Goal: Task Accomplishment & Management: Use online tool/utility

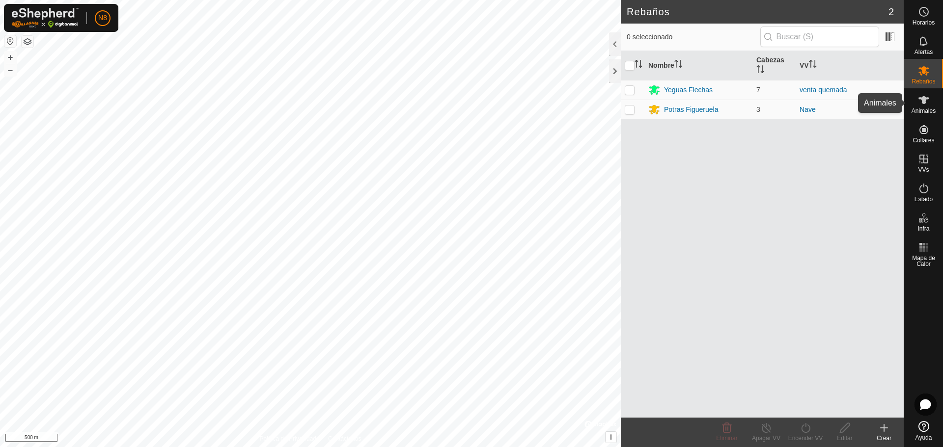
click at [928, 105] on icon at bounding box center [924, 100] width 12 height 12
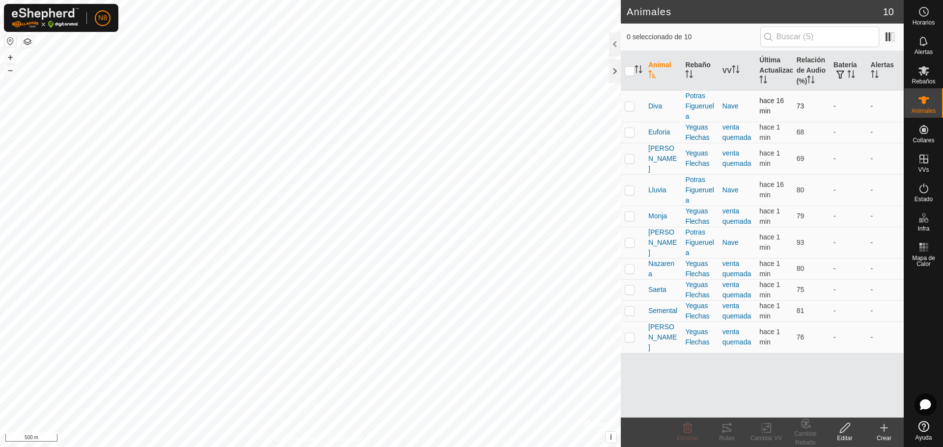
click at [626, 107] on p-checkbox at bounding box center [630, 106] width 10 height 8
checkbox input "true"
click at [727, 430] on icon at bounding box center [727, 428] width 12 height 12
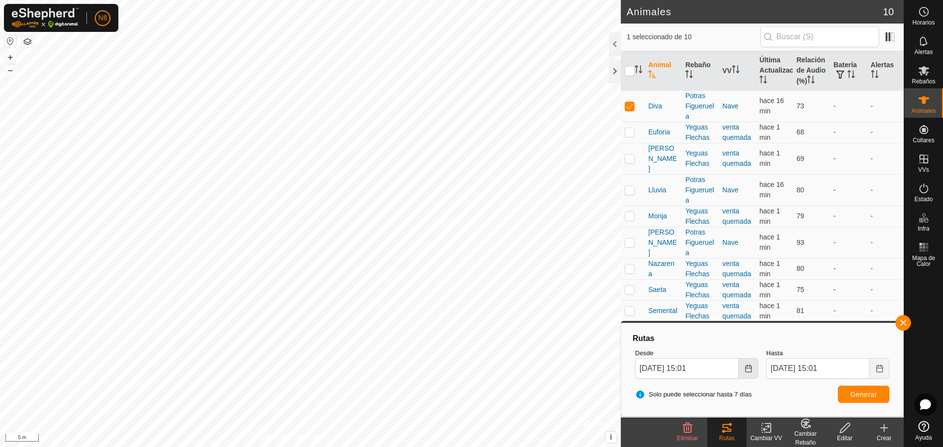
click at [752, 367] on icon "Choose Date" at bounding box center [748, 369] width 8 height 8
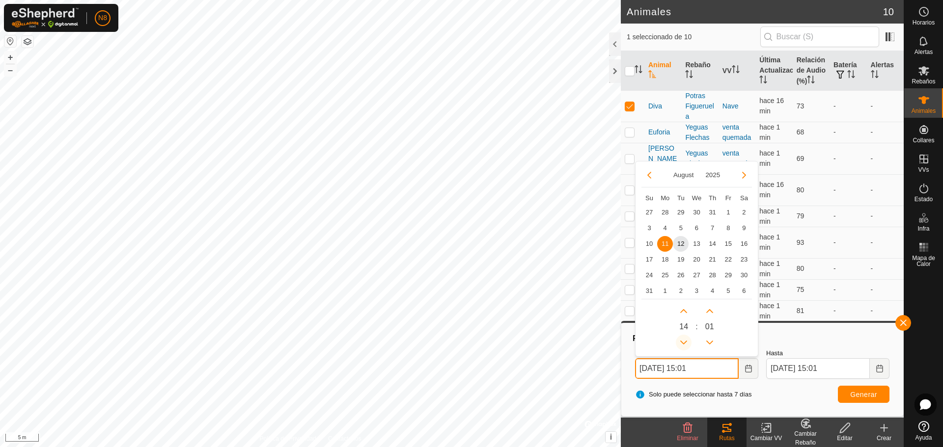
click at [686, 342] on button "Previous Hour" at bounding box center [684, 343] width 16 height 16
click at [686, 343] on span "Previous Hour" at bounding box center [686, 343] width 0 height 0
click at [686, 342] on button "Previous Hour" at bounding box center [684, 343] width 16 height 16
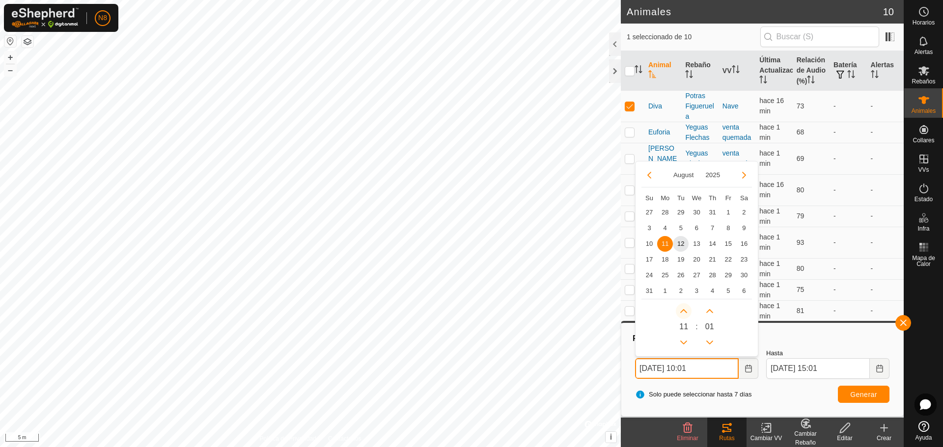
click at [684, 311] on button "Next Hour" at bounding box center [684, 311] width 16 height 16
click at [684, 309] on button "Next Hour" at bounding box center [684, 311] width 16 height 16
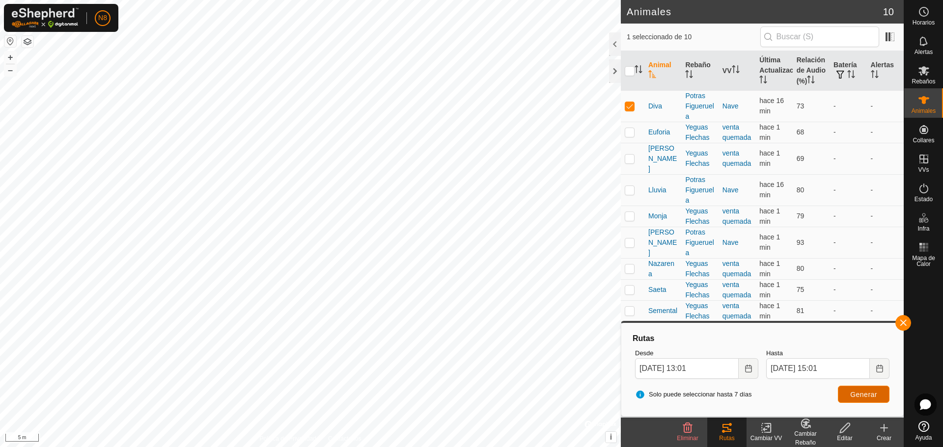
click at [873, 401] on button "Generar" at bounding box center [864, 394] width 52 height 17
click at [747, 369] on icon "Choose Date" at bounding box center [748, 369] width 8 height 8
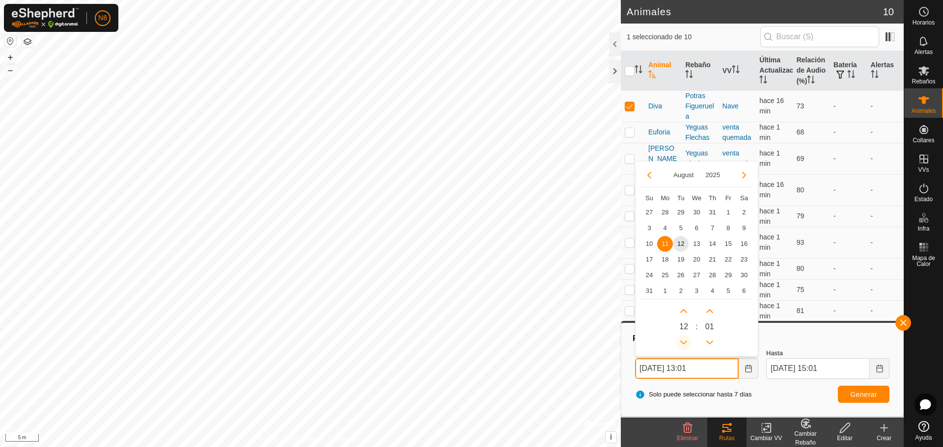
click at [682, 343] on button "Previous Hour" at bounding box center [684, 343] width 16 height 16
click at [684, 305] on button "Next Hour" at bounding box center [684, 311] width 16 height 16
click at [684, 306] on span "Next Hour" at bounding box center [684, 306] width 0 height 0
click at [869, 396] on span "Generar" at bounding box center [863, 395] width 27 height 8
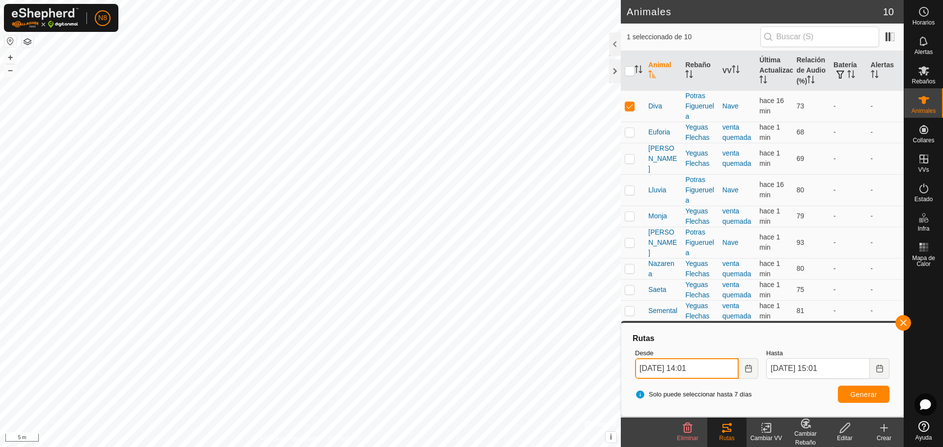
click at [718, 367] on input "[DATE] 14:01" at bounding box center [687, 368] width 104 height 21
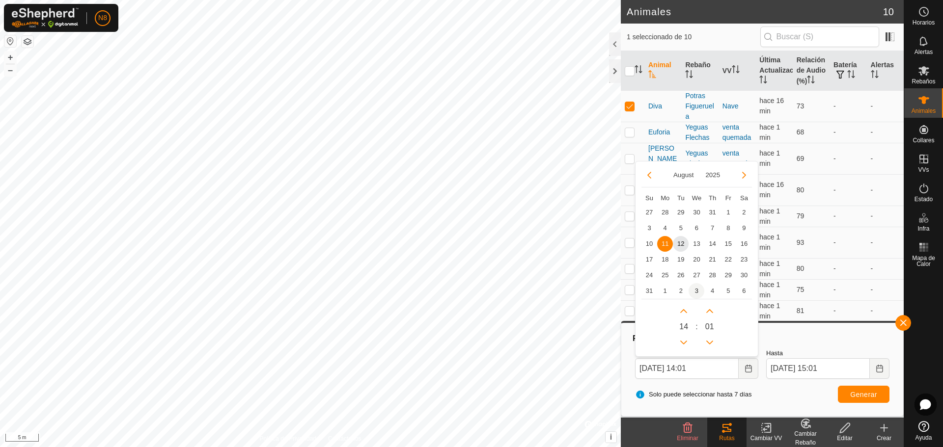
click at [682, 239] on span "12" at bounding box center [681, 244] width 16 height 16
click at [685, 341] on button "Previous Hour" at bounding box center [684, 343] width 16 height 16
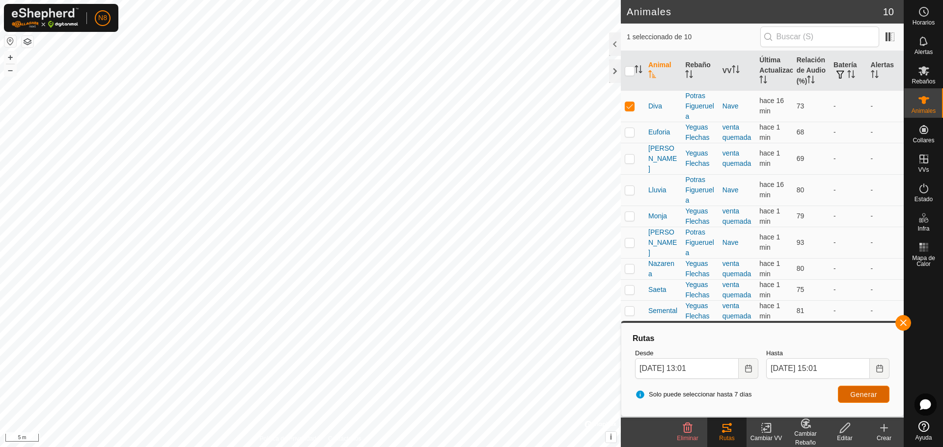
click at [857, 391] on span "Generar" at bounding box center [863, 395] width 27 height 8
click at [750, 367] on icon "Choose Date" at bounding box center [748, 369] width 8 height 8
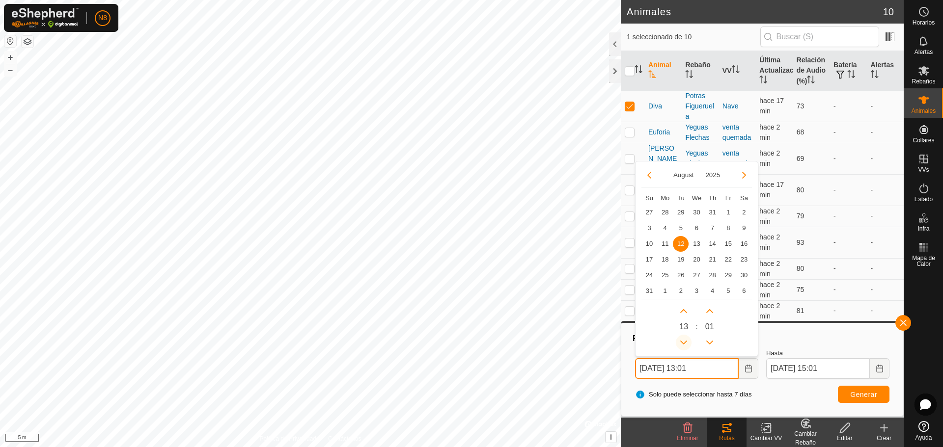
click at [684, 339] on button "Previous Hour" at bounding box center [684, 343] width 16 height 16
type input "[DATE] 12:01"
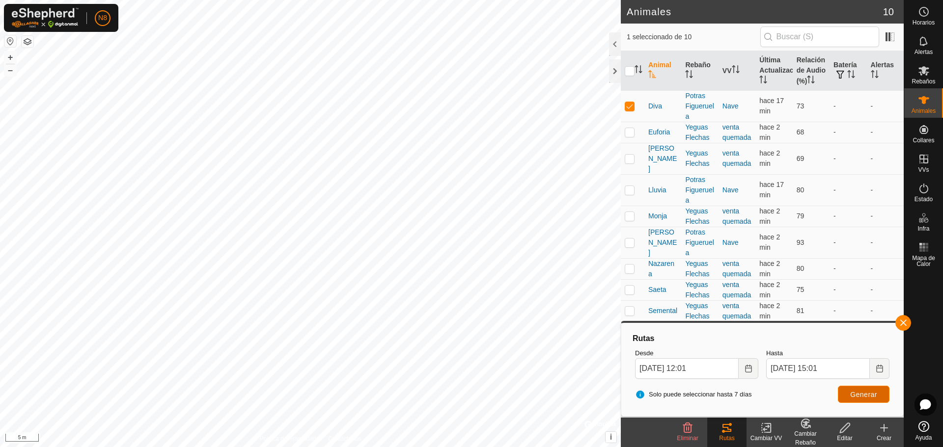
click at [854, 391] on span "Generar" at bounding box center [863, 395] width 27 height 8
click at [631, 106] on p-checkbox at bounding box center [630, 106] width 10 height 8
checkbox input "false"
click at [629, 132] on p-checkbox at bounding box center [630, 132] width 10 height 8
checkbox input "true"
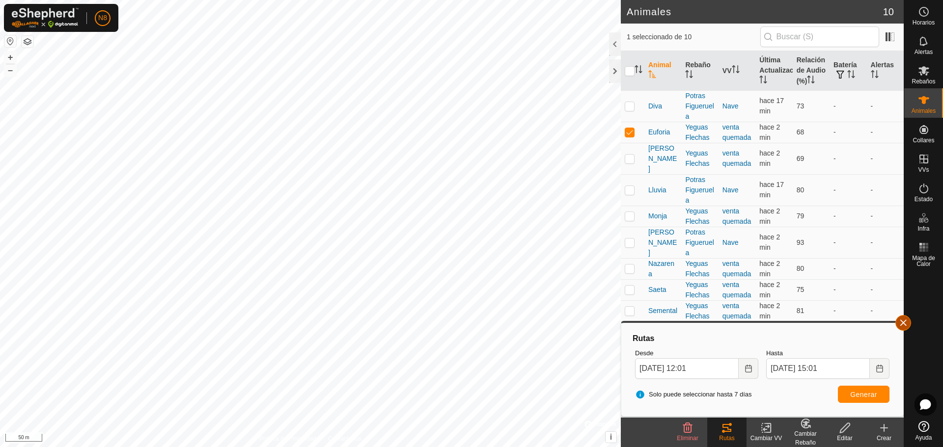
click at [903, 322] on button "button" at bounding box center [903, 323] width 16 height 16
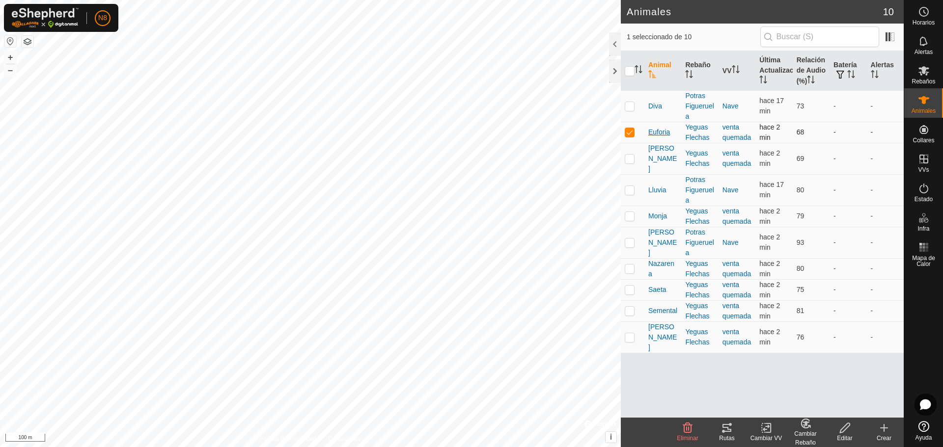
click at [658, 131] on span "Euforia" at bounding box center [659, 132] width 22 height 10
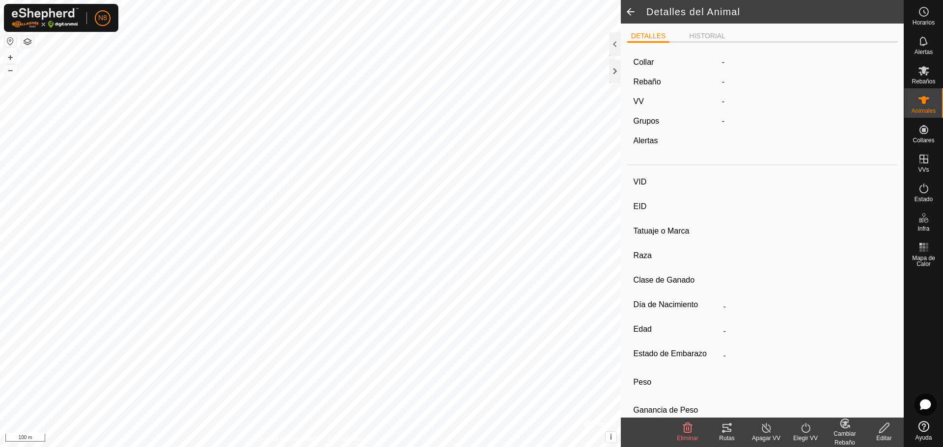
type input "Euforia"
type input "-"
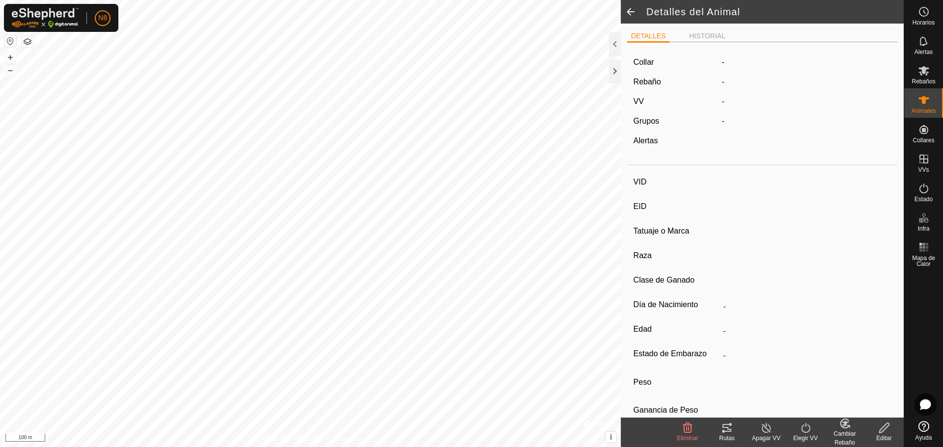
type input "0 kg"
type input "-"
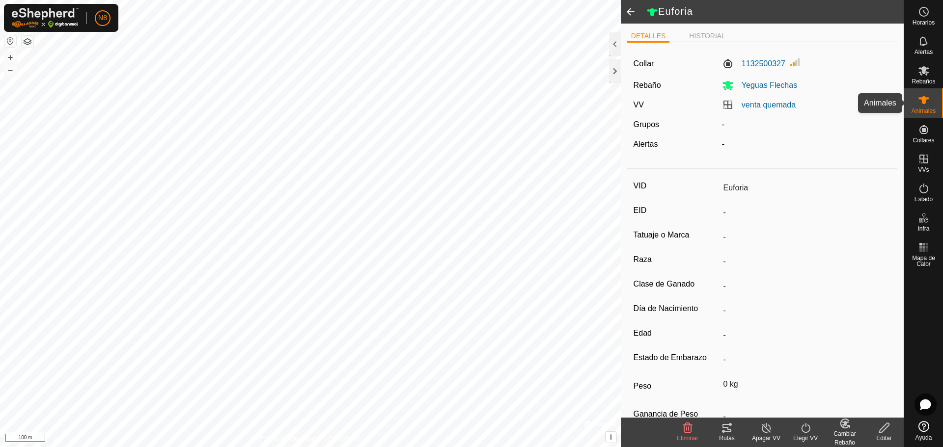
click at [923, 105] on icon at bounding box center [924, 100] width 12 height 12
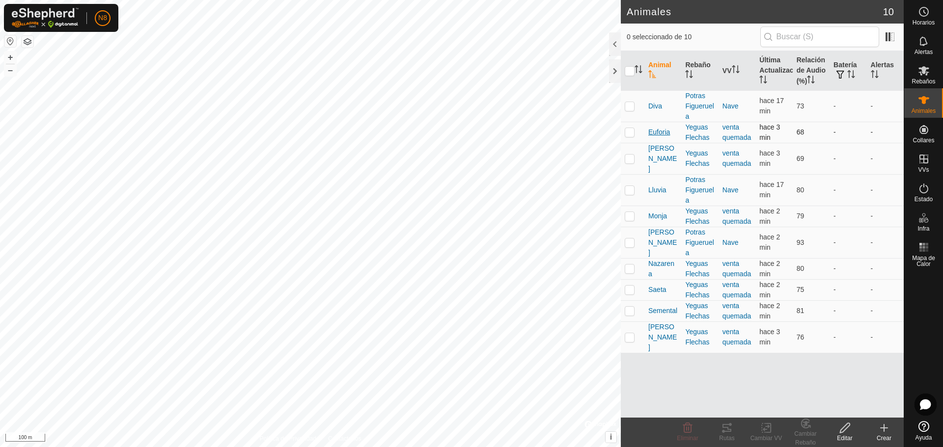
click at [657, 133] on span "Euforia" at bounding box center [659, 132] width 22 height 10
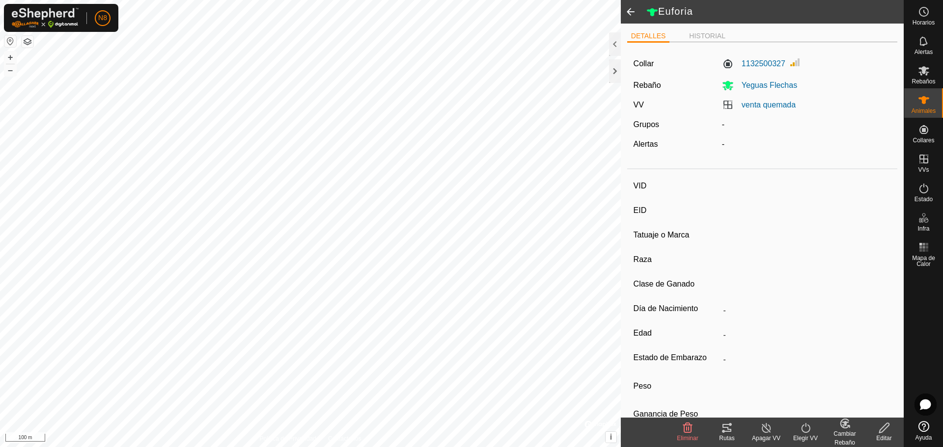
type input "Euforia"
type input "-"
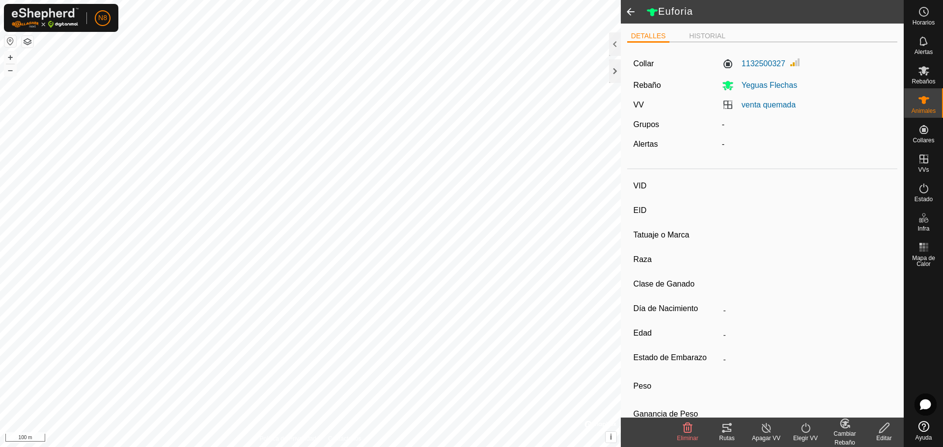
type input "0 kg"
type input "-"
click at [709, 38] on li "HISTORIAL" at bounding box center [707, 37] width 44 height 12
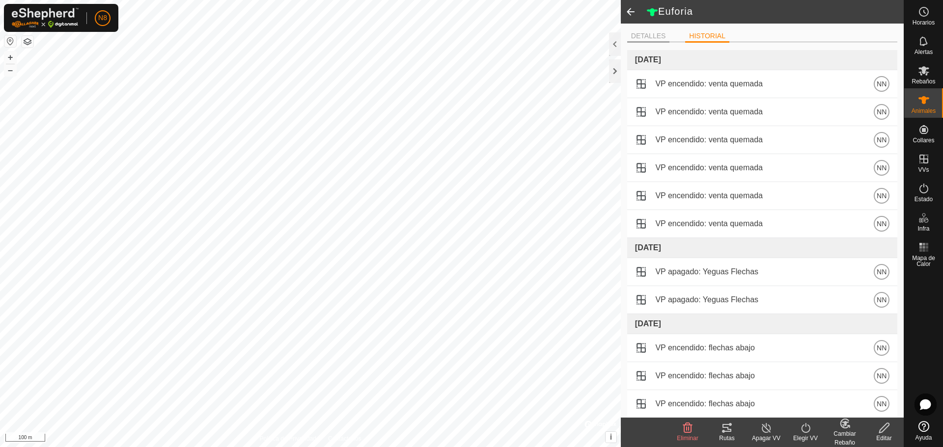
click at [634, 36] on li "DETALLES" at bounding box center [648, 37] width 43 height 12
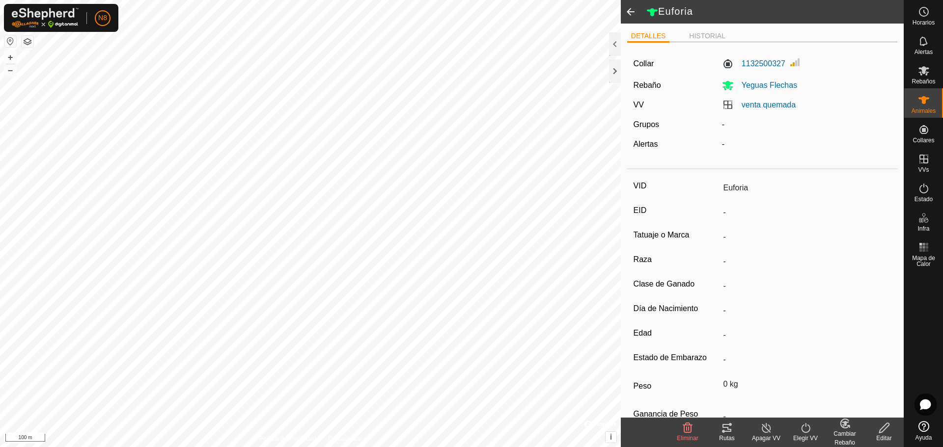
click at [628, 12] on span at bounding box center [631, 12] width 20 height 24
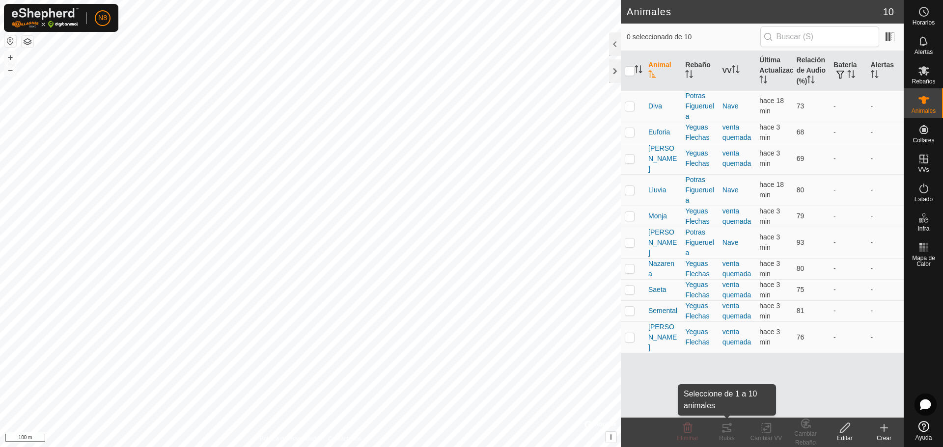
click at [727, 435] on div "Rutas" at bounding box center [726, 438] width 39 height 9
click at [625, 129] on p-checkbox at bounding box center [630, 132] width 10 height 8
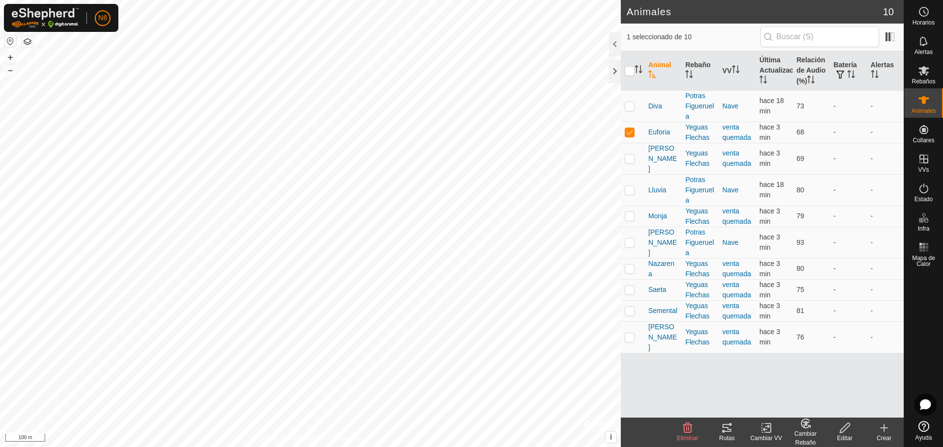
click at [727, 432] on icon at bounding box center [726, 428] width 9 height 8
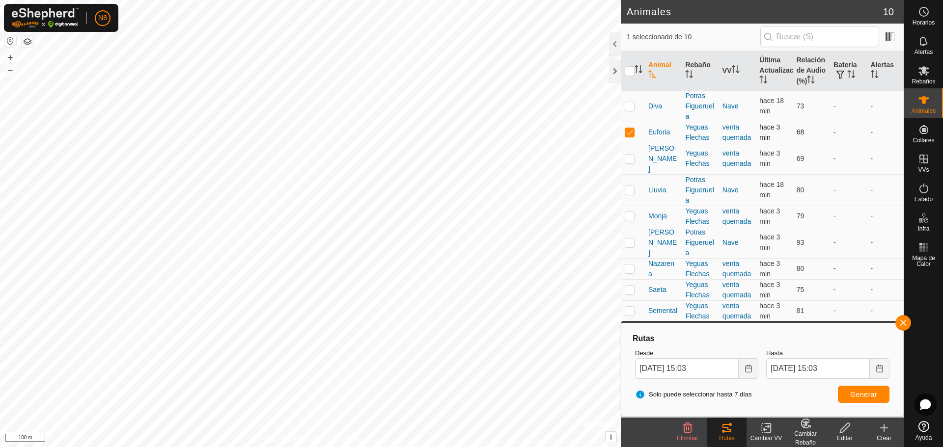
click at [626, 133] on p-checkbox at bounding box center [630, 132] width 10 height 8
checkbox input "false"
click at [634, 155] on p-checkbox at bounding box center [630, 159] width 10 height 8
click at [725, 431] on icon at bounding box center [726, 428] width 9 height 8
click at [862, 394] on span "Generar" at bounding box center [863, 395] width 27 height 8
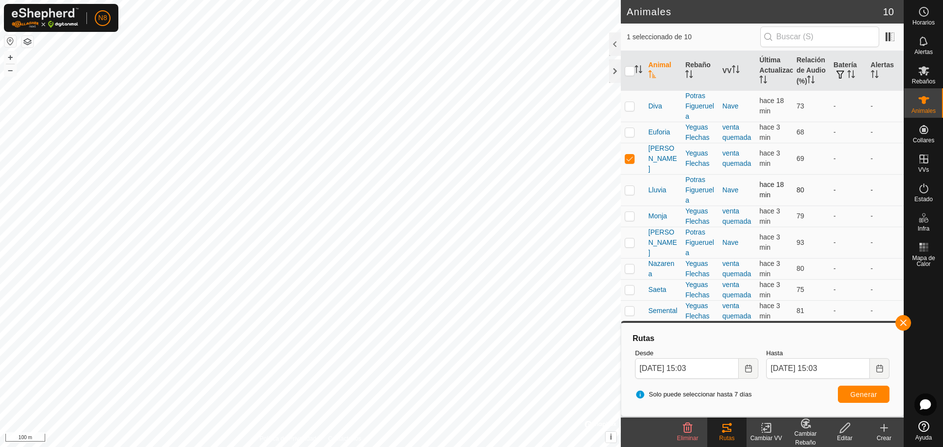
drag, startPoint x: 628, startPoint y: 151, endPoint x: 627, endPoint y: 165, distance: 13.8
click at [628, 155] on p-checkbox at bounding box center [630, 159] width 10 height 8
checkbox input "false"
click at [632, 212] on p-checkbox at bounding box center [630, 216] width 10 height 8
click at [862, 397] on span "Generar" at bounding box center [863, 395] width 27 height 8
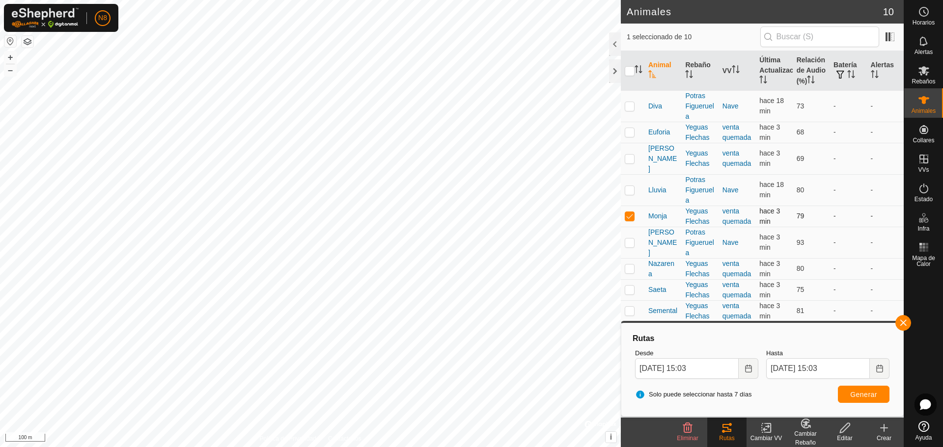
click at [624, 206] on td at bounding box center [633, 216] width 24 height 21
checkbox input "false"
click at [628, 265] on p-checkbox at bounding box center [630, 269] width 10 height 8
click at [859, 395] on span "Generar" at bounding box center [863, 395] width 27 height 8
click at [634, 265] on p-checkbox at bounding box center [630, 269] width 10 height 8
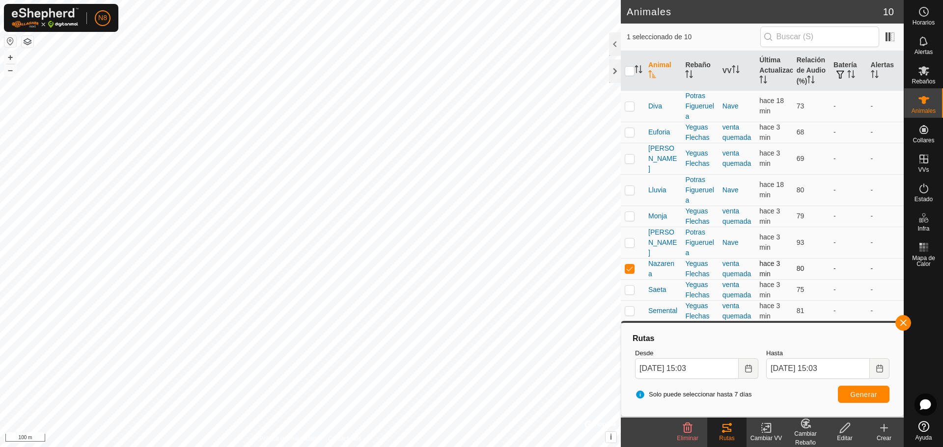
checkbox input "false"
click at [631, 286] on p-checkbox at bounding box center [630, 290] width 10 height 8
click at [630, 286] on p-checkbox at bounding box center [630, 290] width 10 height 8
click at [861, 393] on span "Generar" at bounding box center [863, 395] width 27 height 8
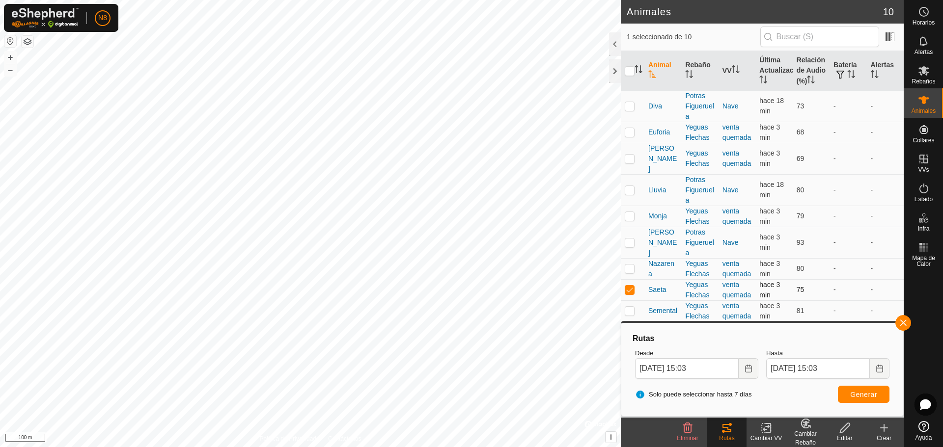
click at [628, 286] on p-checkbox at bounding box center [630, 290] width 10 height 8
checkbox input "false"
click at [628, 307] on p-tablecheckbox at bounding box center [630, 311] width 10 height 8
click at [853, 394] on span "Generar" at bounding box center [863, 395] width 27 height 8
click at [628, 307] on p-checkbox at bounding box center [630, 311] width 10 height 8
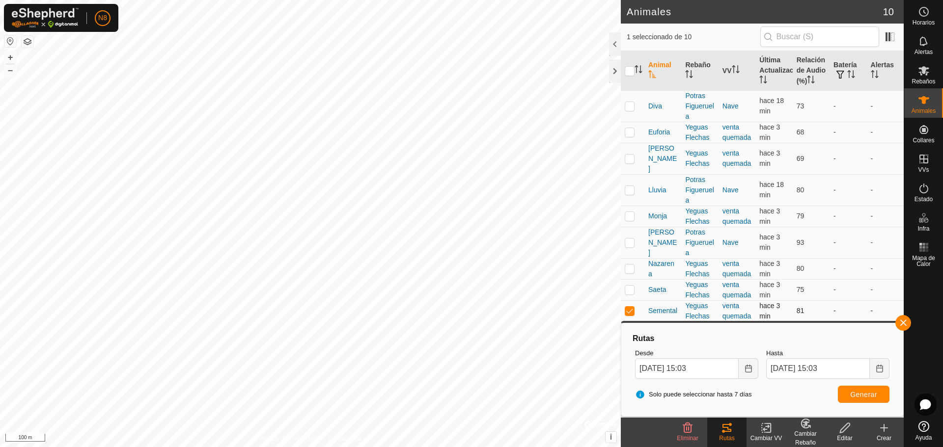
checkbox input "false"
click at [628, 333] on p-checkbox at bounding box center [630, 337] width 10 height 8
click at [869, 395] on span "Generar" at bounding box center [863, 395] width 27 height 8
click at [906, 324] on button "button" at bounding box center [903, 323] width 16 height 16
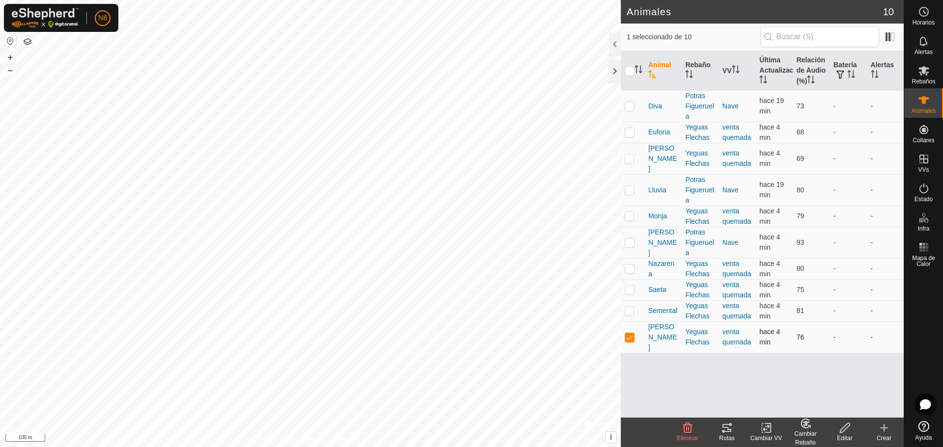
click at [633, 333] on p-checkbox at bounding box center [630, 337] width 10 height 8
checkbox input "false"
click at [659, 106] on span "Diva" at bounding box center [655, 106] width 14 height 10
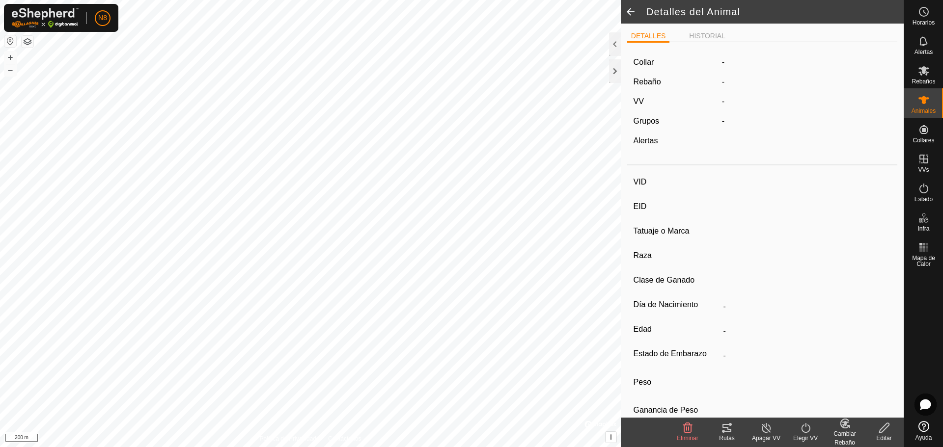
type input "Diva"
type input "-"
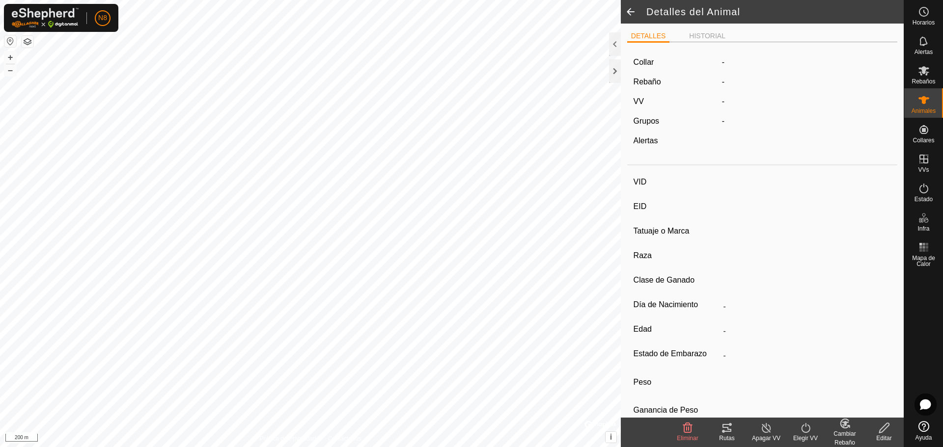
type input "0 kg"
type input "-"
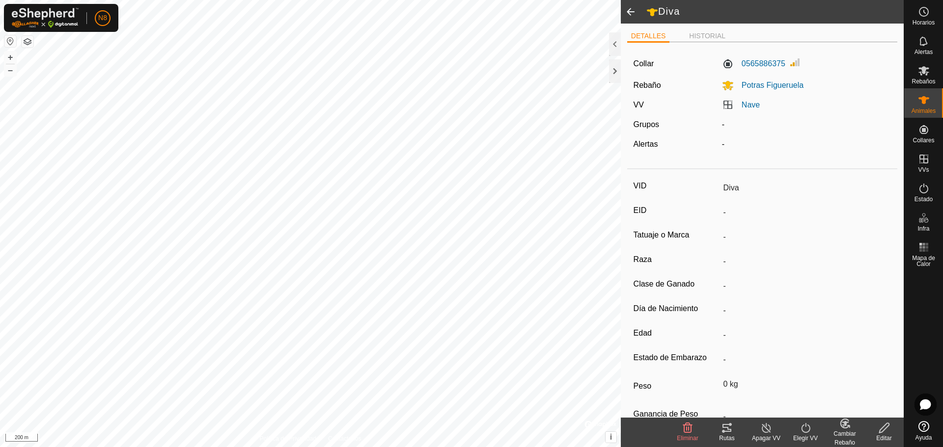
click at [632, 13] on span at bounding box center [631, 12] width 20 height 24
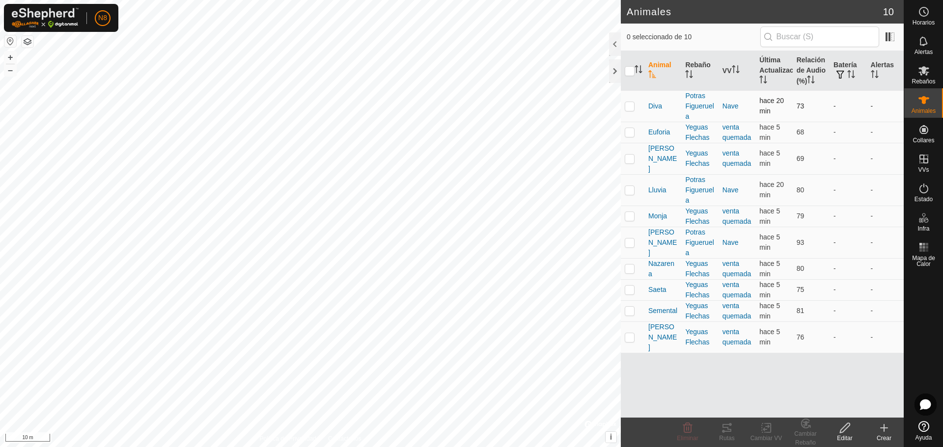
click at [632, 108] on p-checkbox at bounding box center [630, 106] width 10 height 8
click at [729, 432] on icon at bounding box center [726, 428] width 9 height 8
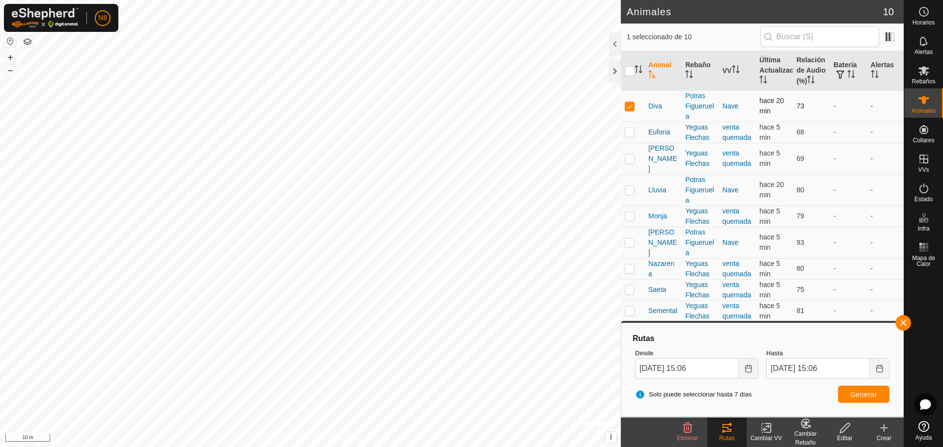
click at [632, 108] on p-checkbox at bounding box center [630, 106] width 10 height 8
checkbox input "false"
click at [632, 186] on p-checkbox at bounding box center [630, 190] width 10 height 8
click at [849, 392] on button "Generar" at bounding box center [864, 394] width 52 height 17
click at [628, 186] on td at bounding box center [633, 189] width 24 height 31
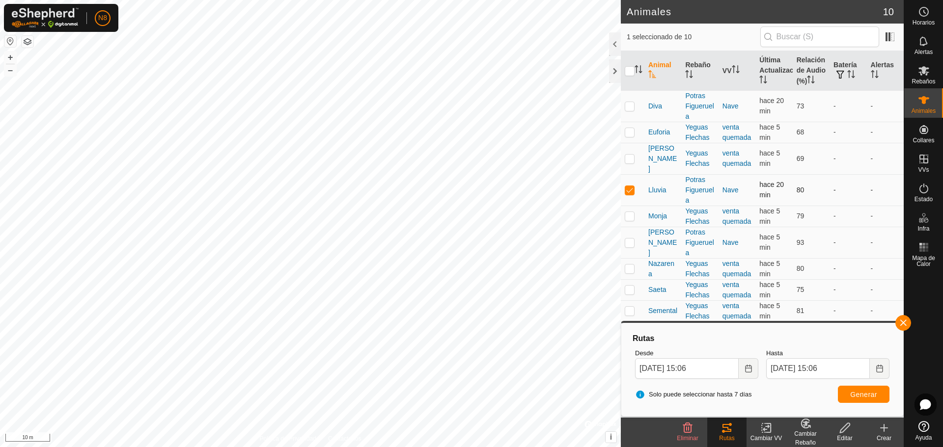
checkbox input "false"
click at [629, 239] on p-checkbox at bounding box center [630, 243] width 10 height 8
click at [868, 394] on span "Generar" at bounding box center [863, 395] width 27 height 8
click at [634, 239] on p-checkbox at bounding box center [630, 243] width 10 height 8
checkbox input "false"
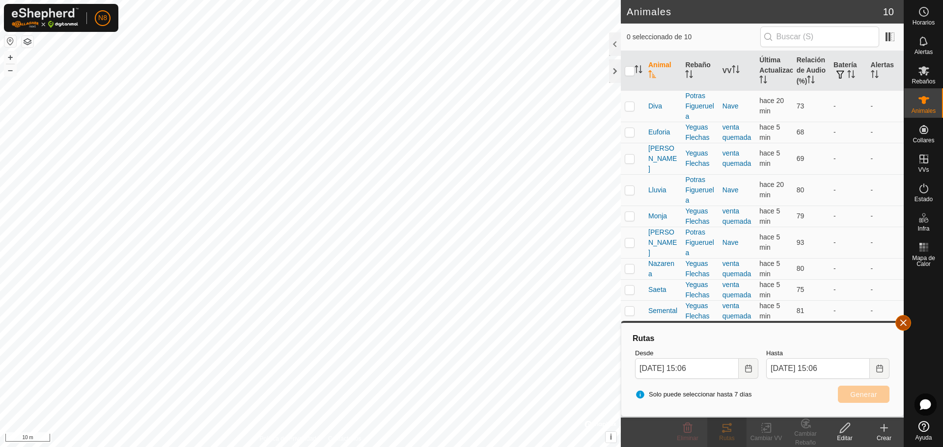
click at [907, 324] on button "button" at bounding box center [903, 323] width 16 height 16
